Goal: Information Seeking & Learning: Compare options

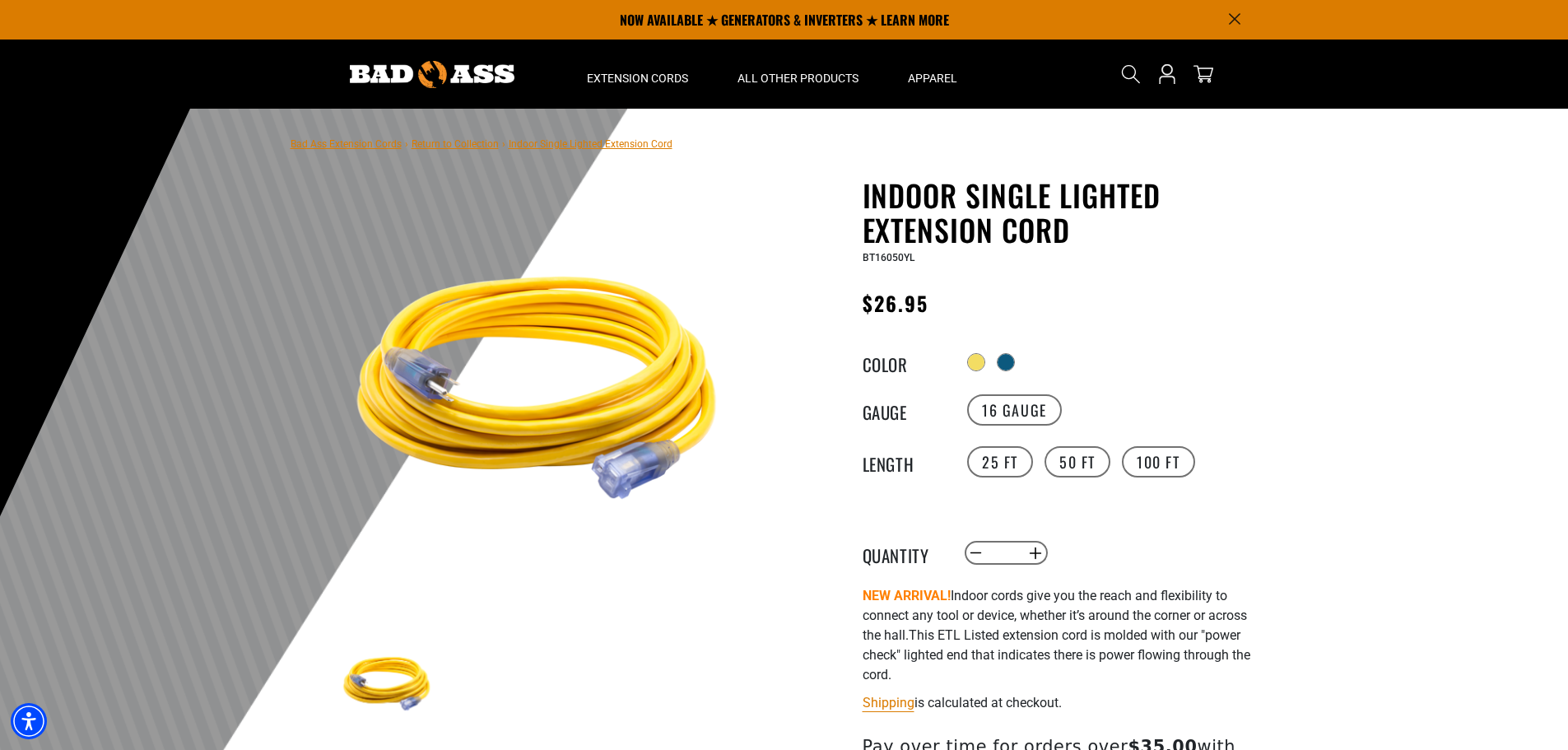
click at [1023, 367] on div "Radio button Radio button" at bounding box center [1114, 363] width 302 height 27
click at [1021, 367] on div "Radio button Radio button" at bounding box center [1114, 363] width 302 height 27
click at [1015, 367] on div at bounding box center [1007, 364] width 17 height 17
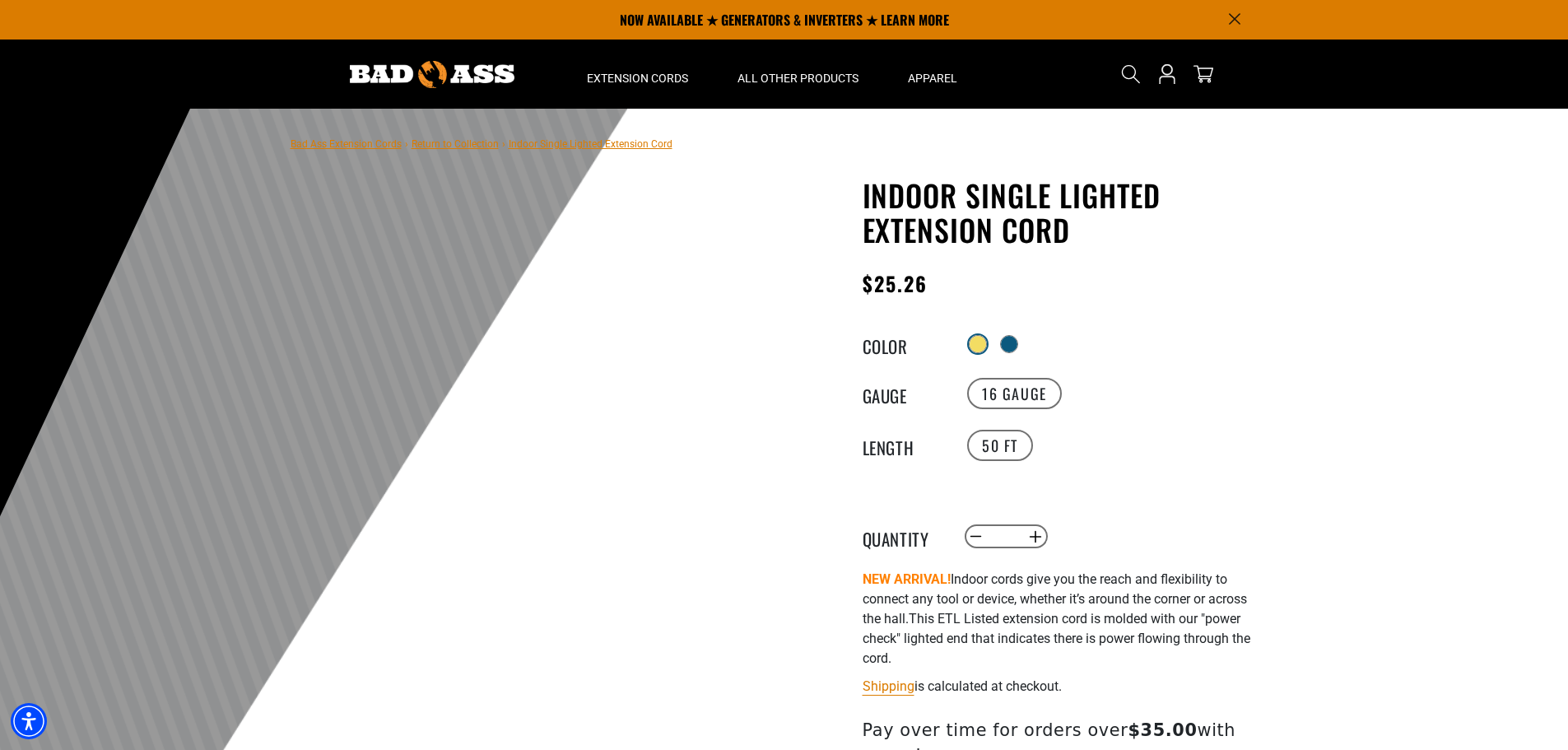
click at [974, 344] on div at bounding box center [977, 344] width 17 height 17
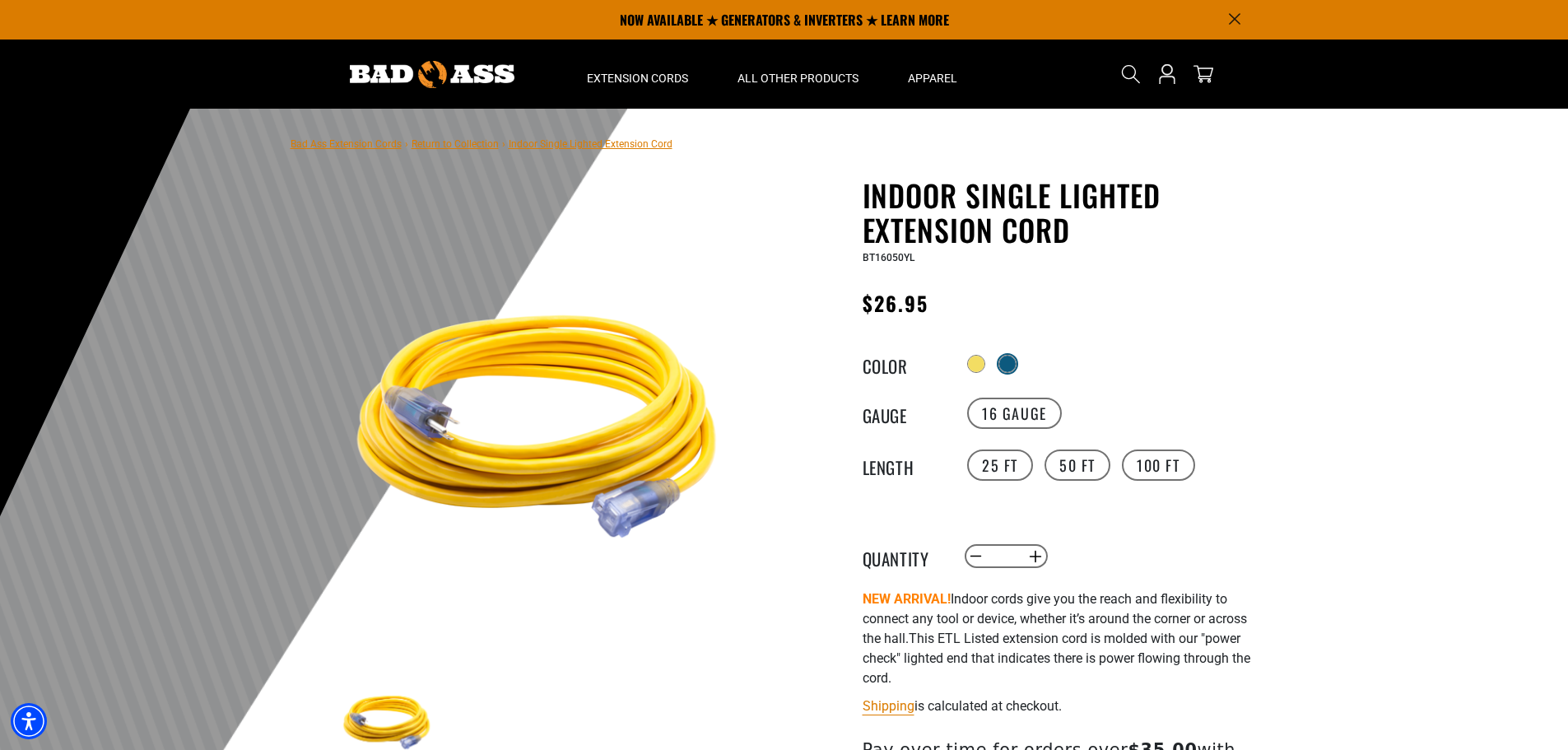
click at [1006, 356] on div at bounding box center [1007, 364] width 18 height 18
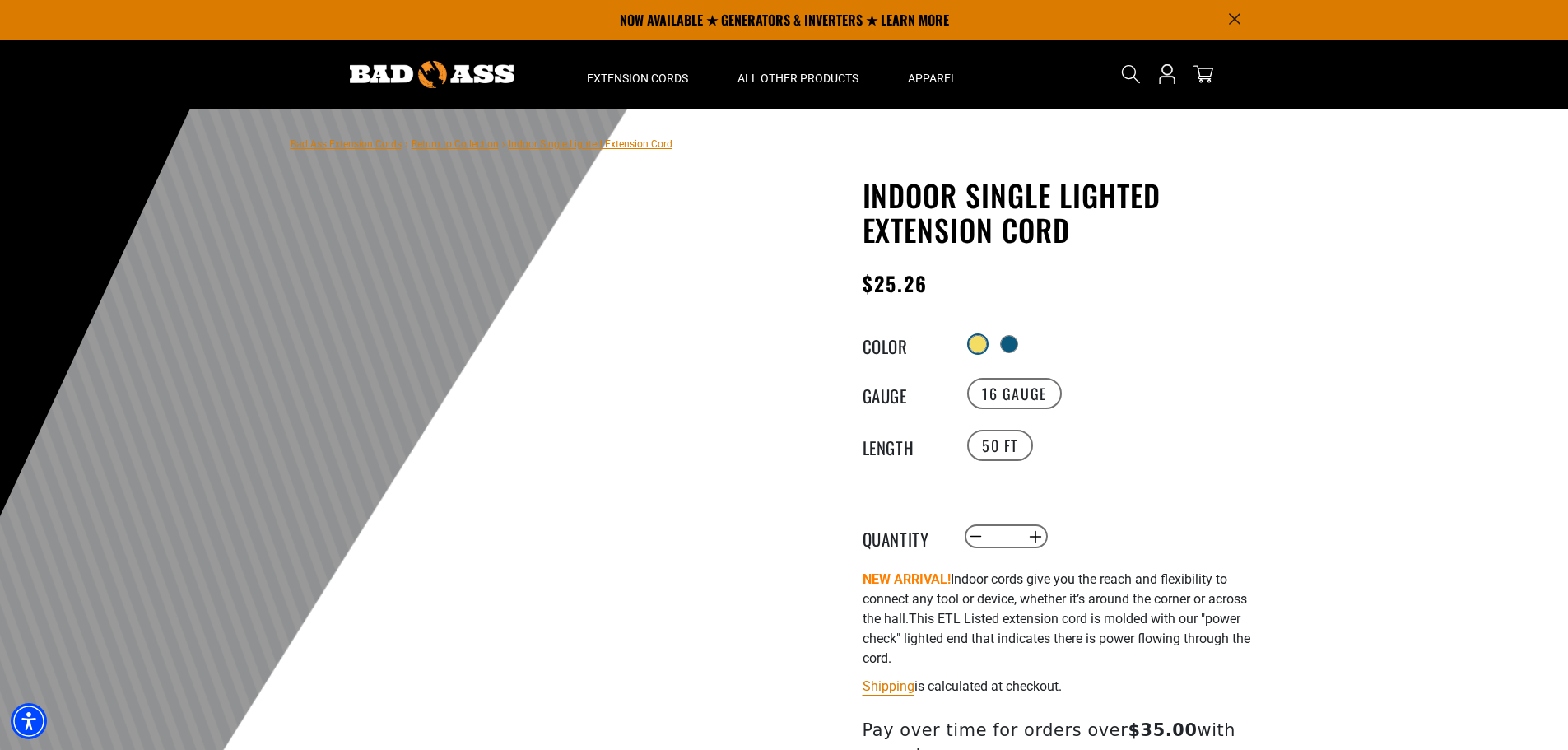
click at [975, 341] on div at bounding box center [977, 344] width 17 height 17
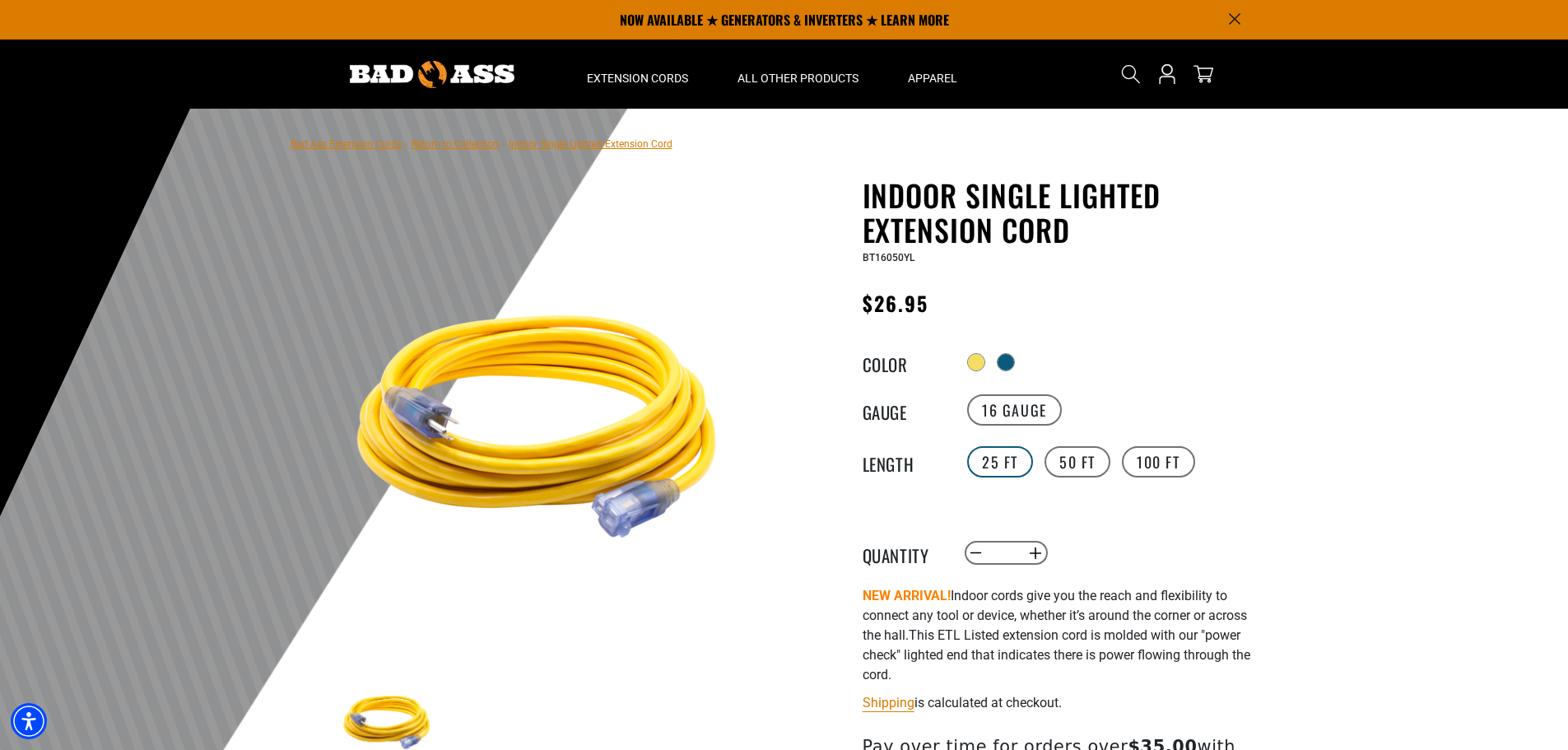
click at [1007, 468] on label "25 FT" at bounding box center [999, 461] width 65 height 31
click at [1016, 356] on div at bounding box center [1007, 364] width 18 height 18
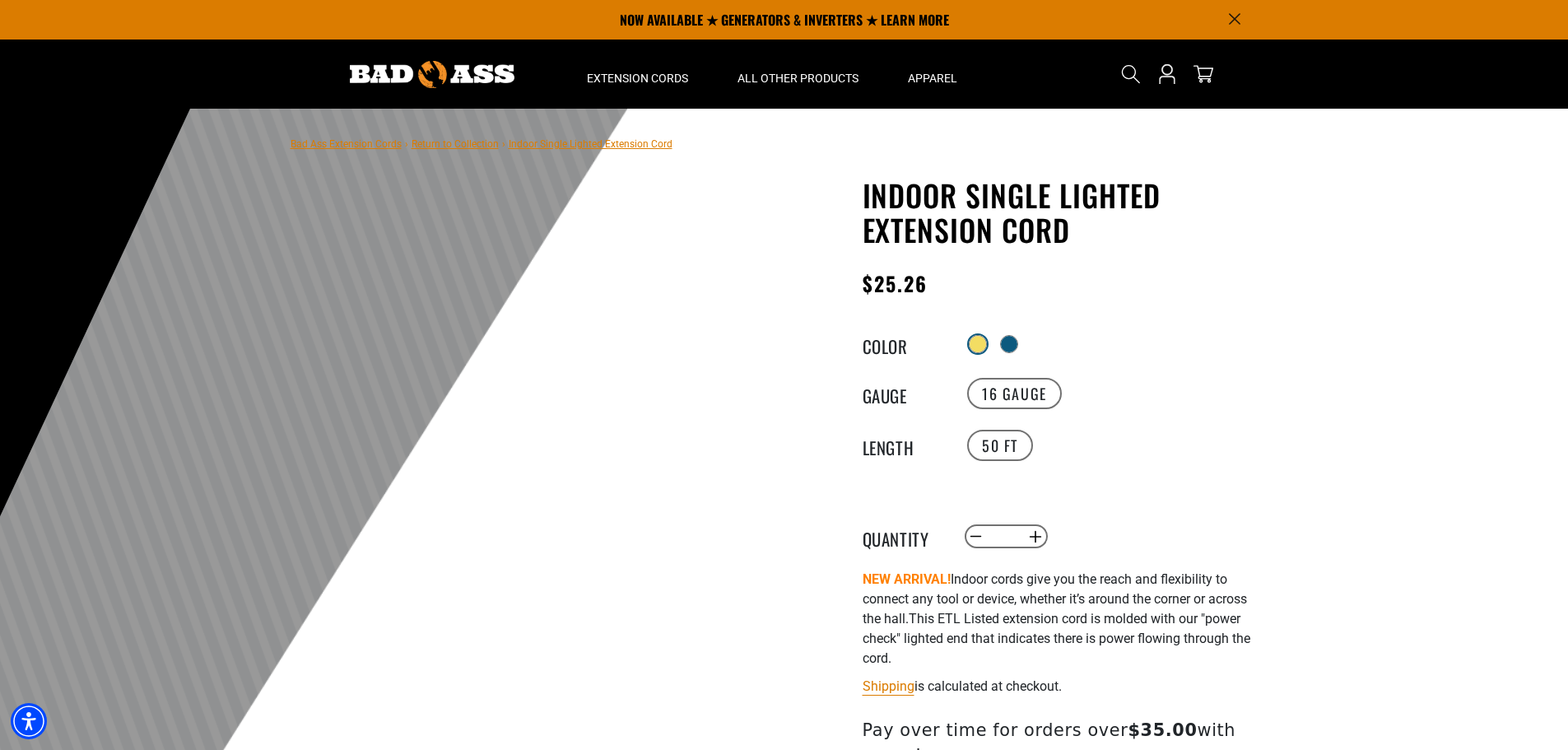
click at [970, 349] on div at bounding box center [977, 344] width 17 height 17
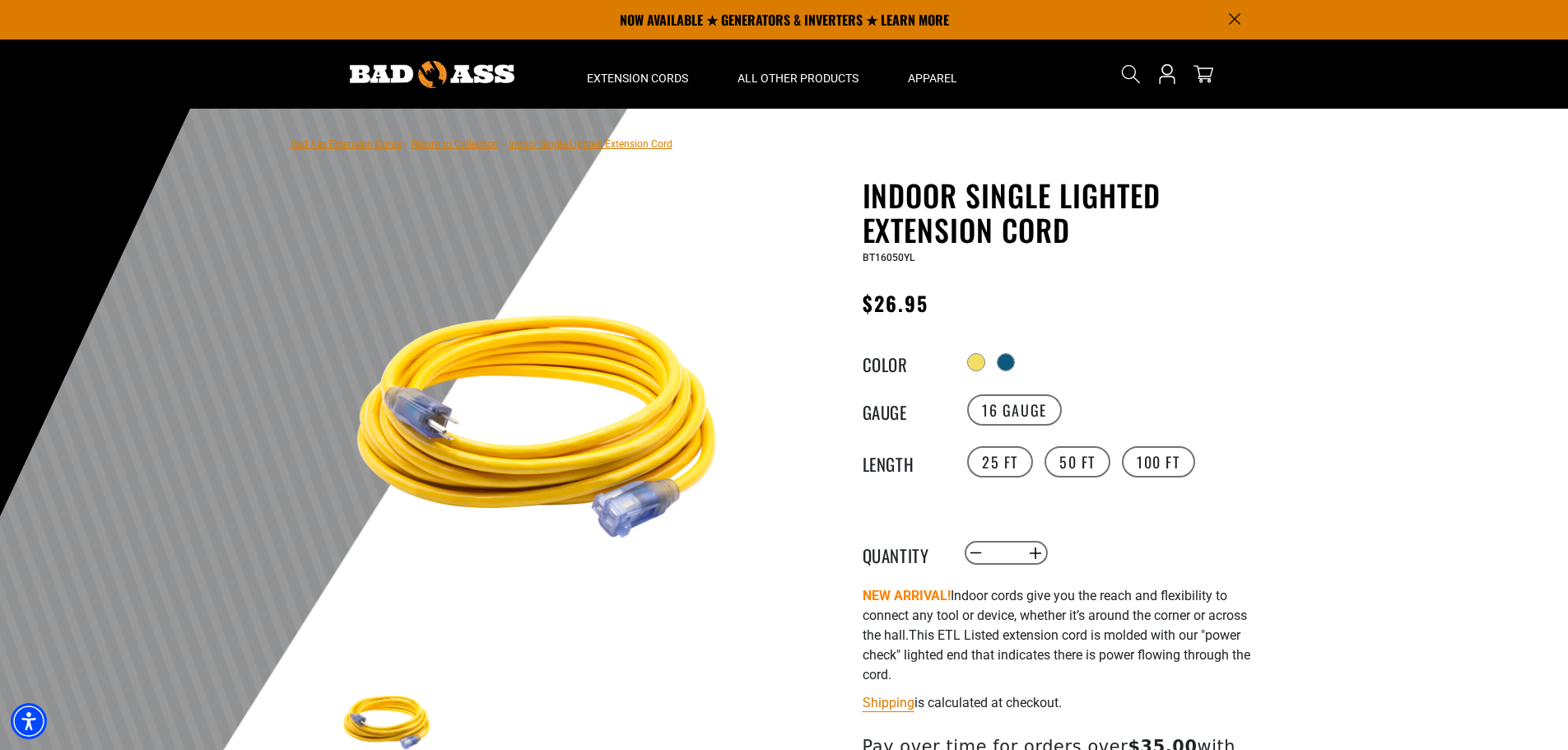
drag, startPoint x: 519, startPoint y: 517, endPoint x: 594, endPoint y: 412, distance: 129.0
click at [594, 412] on img at bounding box center [537, 417] width 397 height 397
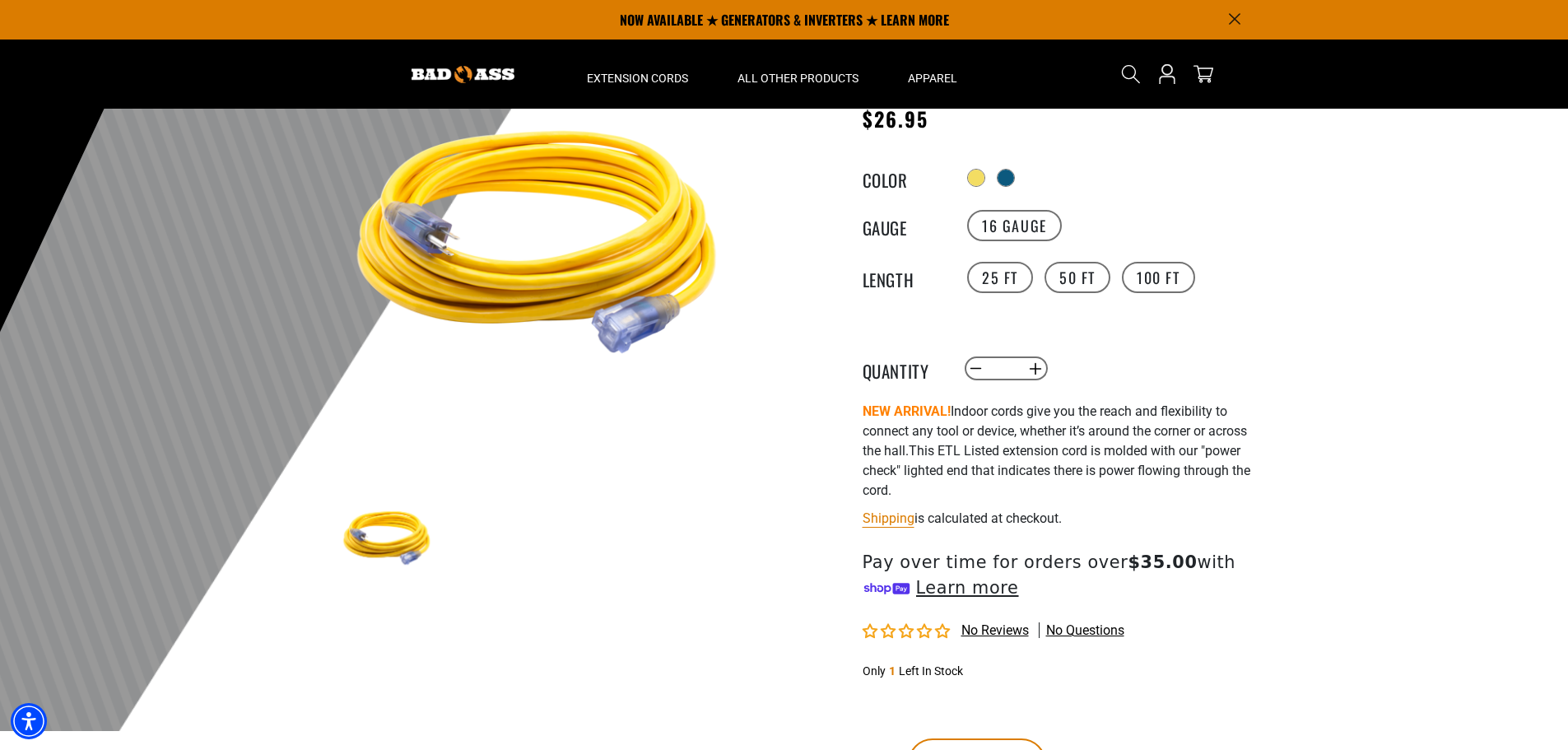
scroll to position [165, 0]
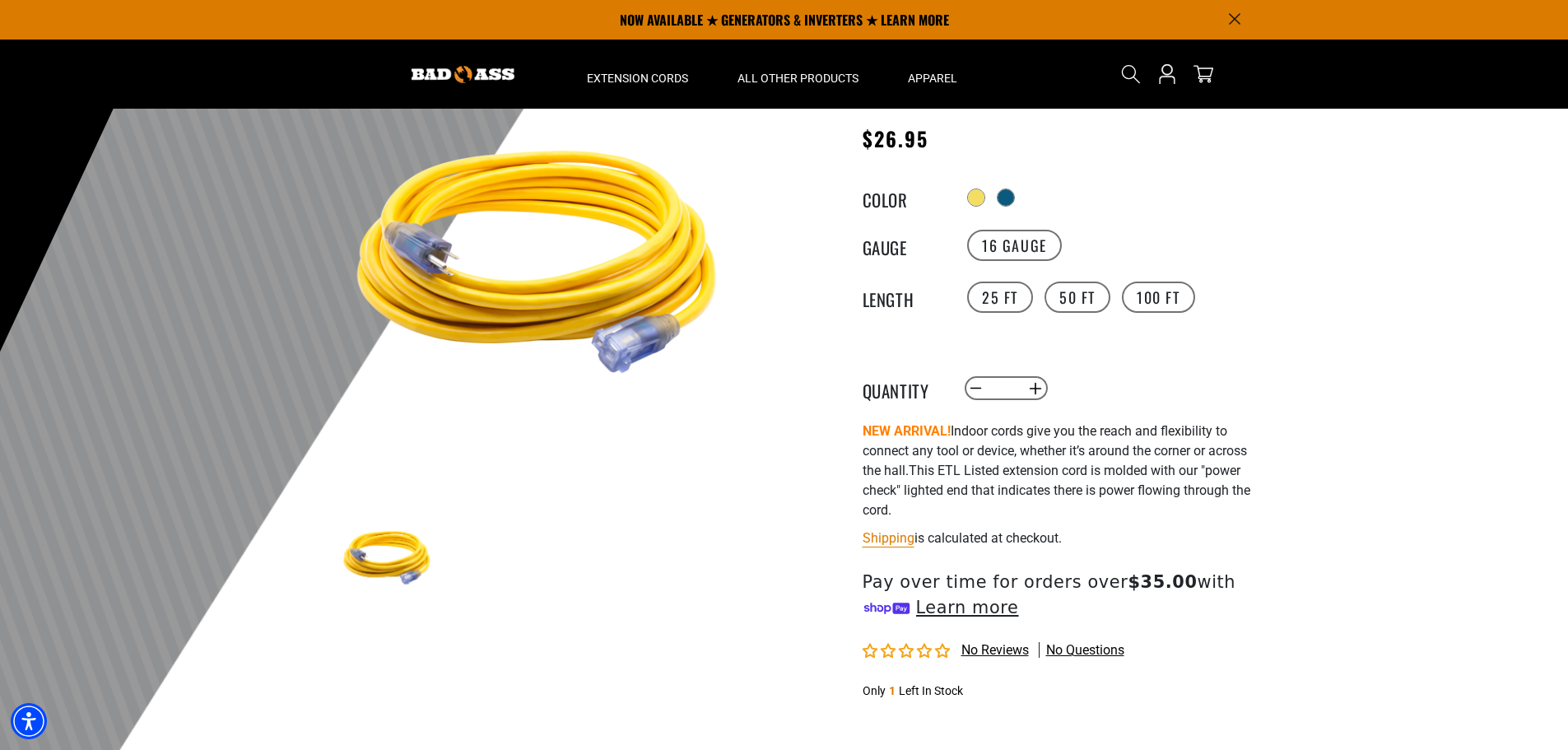
click at [1314, 424] on div at bounding box center [784, 348] width 1568 height 807
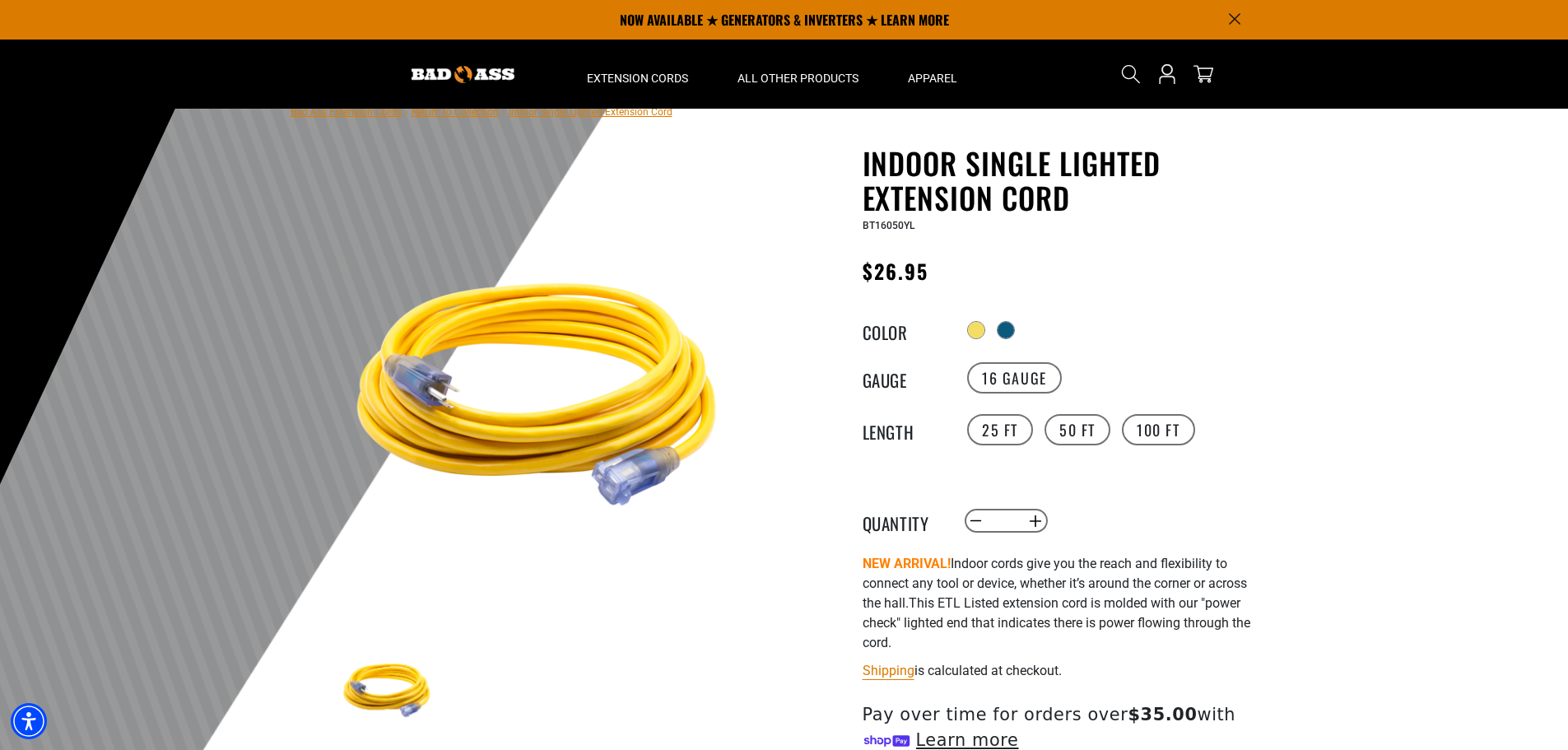
scroll to position [0, 0]
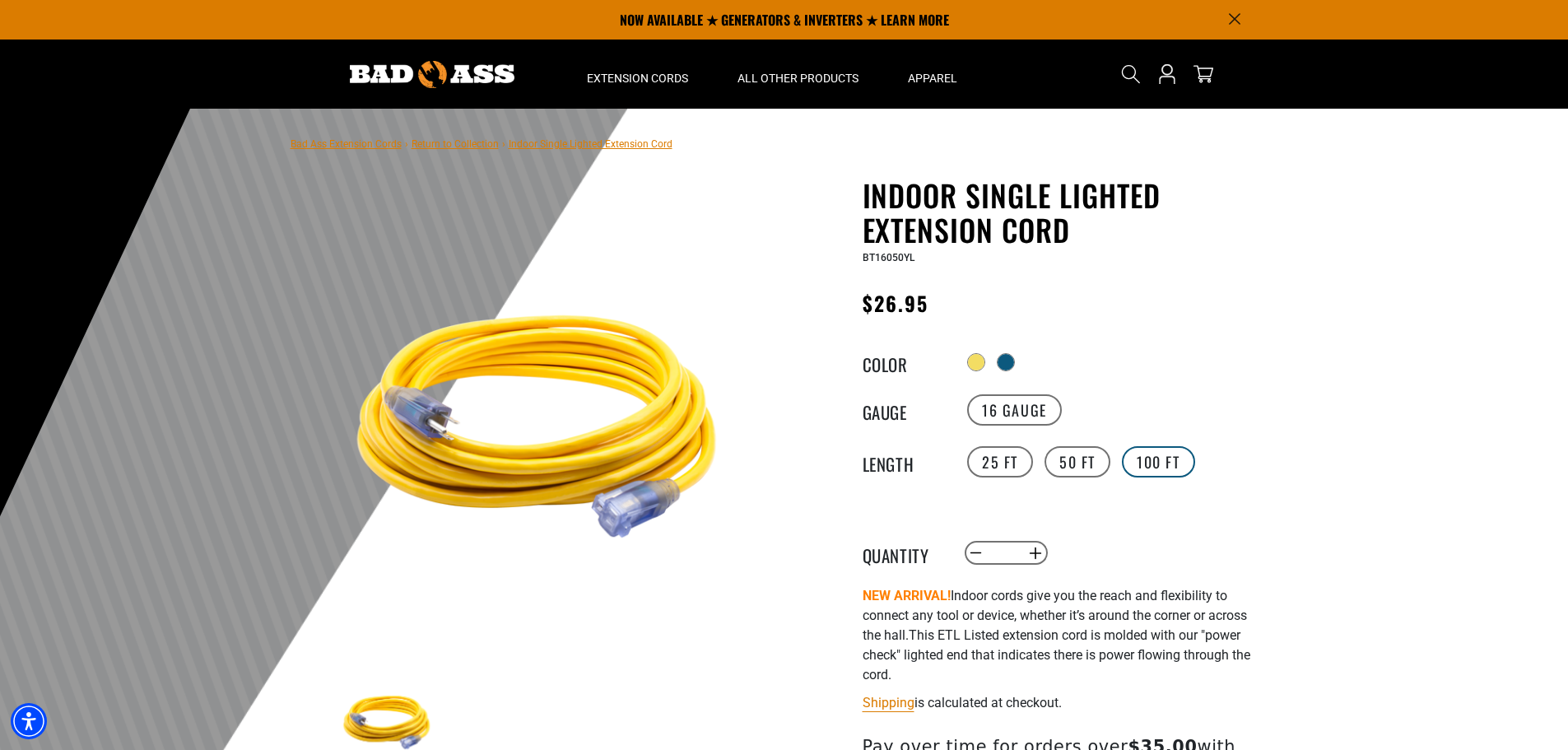
click at [1172, 463] on label "100 FT" at bounding box center [1158, 461] width 73 height 31
click at [1073, 459] on label "50 FT" at bounding box center [1077, 463] width 65 height 31
click at [1145, 456] on label "100 FT" at bounding box center [1158, 461] width 73 height 31
click at [1081, 451] on label "50 FT" at bounding box center [1077, 463] width 65 height 31
drag, startPoint x: 932, startPoint y: 313, endPoint x: 799, endPoint y: 311, distance: 133.0
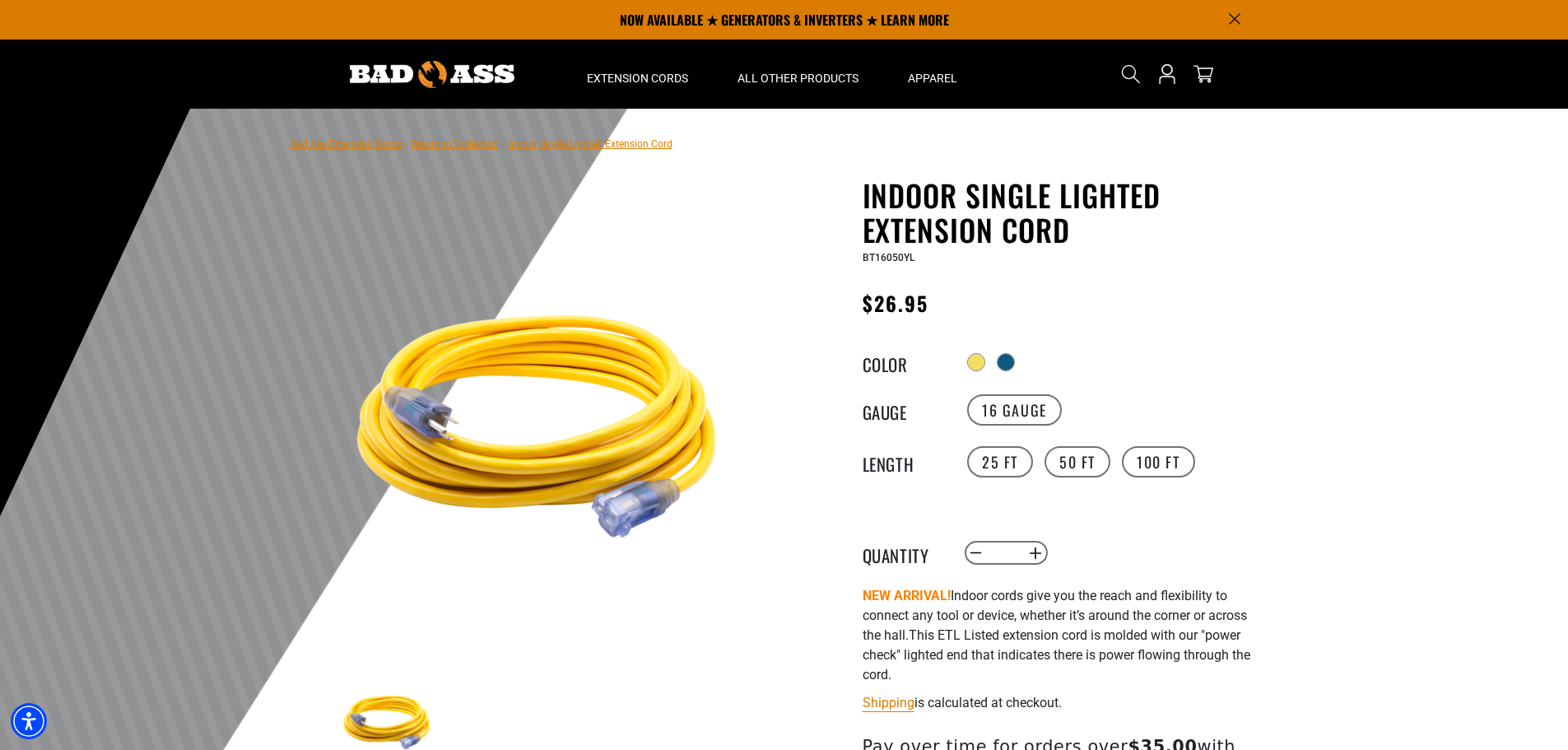
click at [799, 311] on div "Indoor Single Lighted Extension Cord Indoor Single Lighted Extension Cord BT160…" at bounding box center [1031, 612] width 469 height 869
